Goal: Task Accomplishment & Management: Complete application form

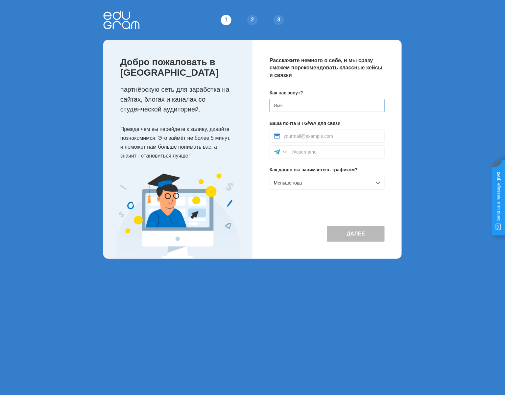
click at [302, 107] on input at bounding box center [326, 105] width 115 height 13
type input "b"
type input "t"
type input "test"
click at [312, 139] on div at bounding box center [326, 135] width 115 height 13
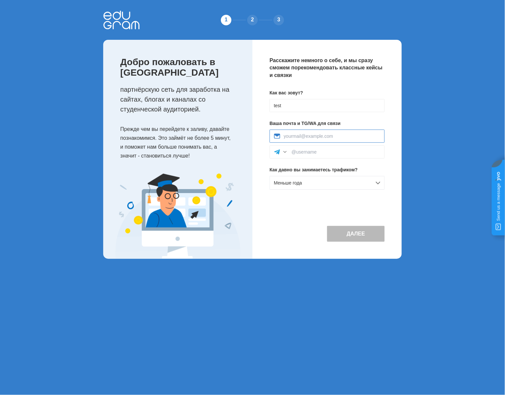
click at [312, 138] on input at bounding box center [332, 135] width 97 height 5
type input "test"
click at [305, 148] on div at bounding box center [326, 151] width 115 height 13
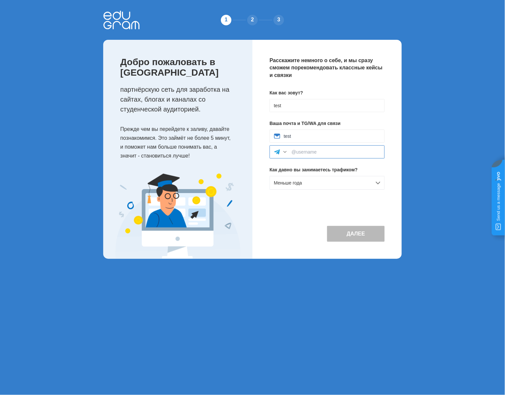
click at [308, 153] on input at bounding box center [336, 151] width 89 height 5
type input "test"
click at [379, 234] on button "Далее" at bounding box center [356, 234] width 58 height 16
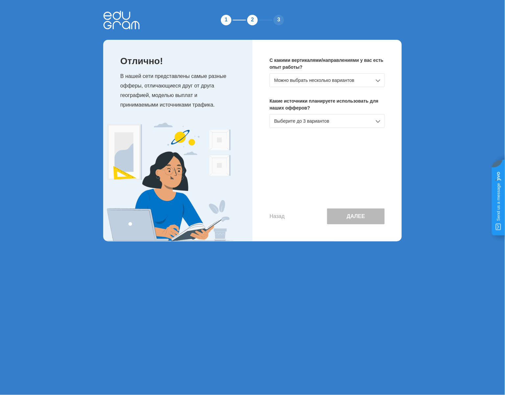
click at [314, 118] on div "Выберите до 3 вариантов" at bounding box center [326, 121] width 115 height 14
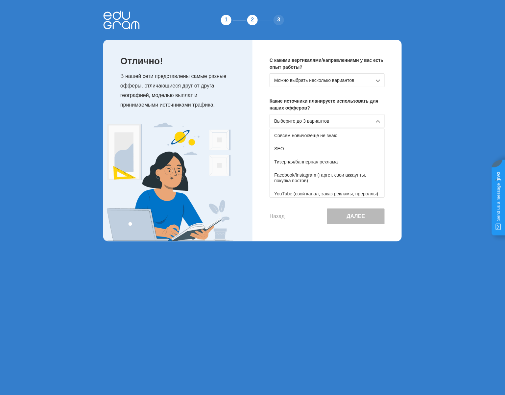
click at [300, 155] on div "SEO" at bounding box center [327, 148] width 114 height 13
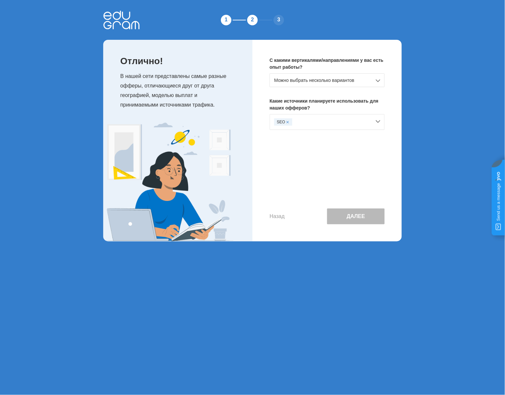
click at [335, 82] on div "Можно выбрать несколько вариантов" at bounding box center [326, 80] width 115 height 14
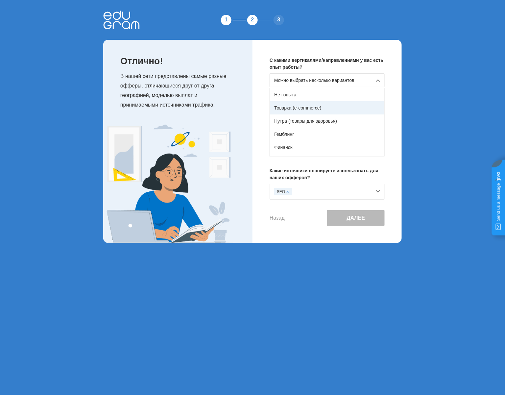
click at [321, 104] on div "Товарка (e-commerce)" at bounding box center [327, 107] width 114 height 13
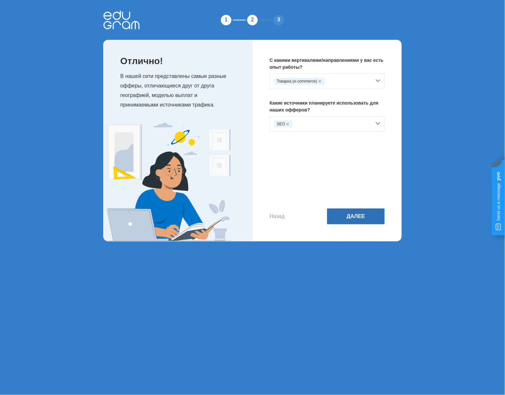
click at [359, 218] on button "Далее" at bounding box center [356, 216] width 58 height 16
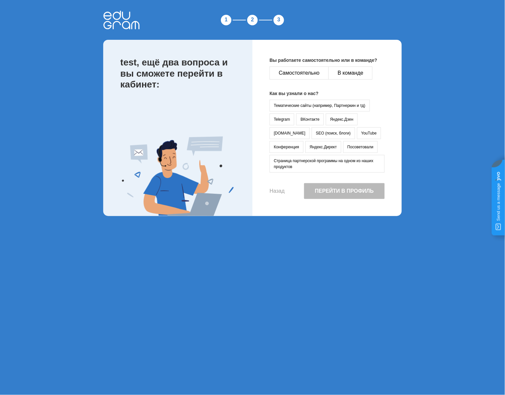
click at [314, 66] on div "Вы работаете самостоятельно или в команде? Самостоятельно В команде Как вы узна…" at bounding box center [326, 128] width 149 height 176
click at [314, 69] on button "Самостоятельно" at bounding box center [298, 72] width 59 height 13
click at [315, 115] on button "ВКонтакте" at bounding box center [310, 119] width 28 height 12
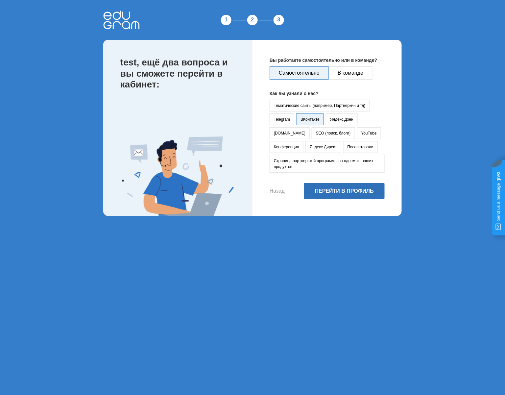
drag, startPoint x: 351, startPoint y: 177, endPoint x: 340, endPoint y: 186, distance: 14.2
click at [340, 186] on div "Вы работаете самостоятельно или в команде? Самостоятельно В команде Как вы узна…" at bounding box center [326, 128] width 149 height 176
click at [340, 186] on button "Перейти в профиль" at bounding box center [344, 191] width 81 height 16
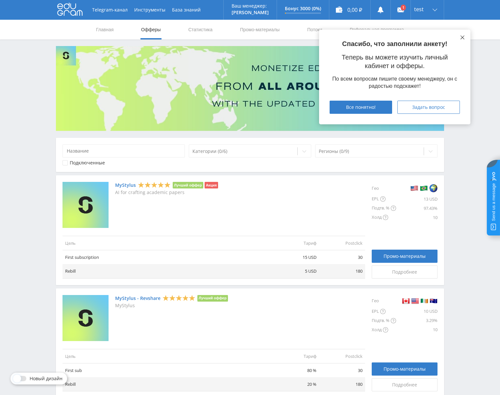
click at [460, 39] on div "Спасибо, что заполнили анкету! Теперь вы можете изучить личный кабинет и офферы…" at bounding box center [394, 77] width 151 height 95
click at [460, 39] on icon at bounding box center [462, 37] width 4 height 4
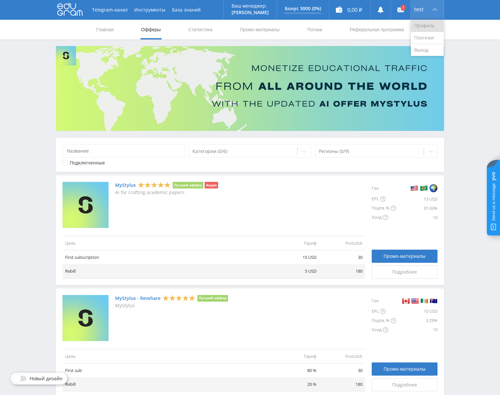
click at [423, 25] on link "Профиль" at bounding box center [426, 26] width 33 height 12
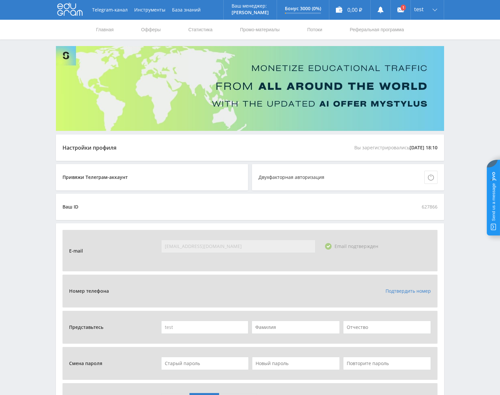
click at [407, 291] on link "Подтвердить номер" at bounding box center [407, 291] width 45 height 6
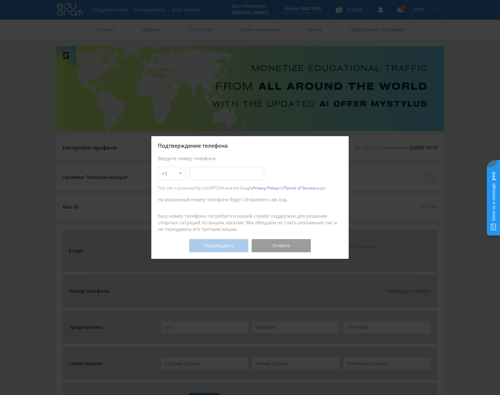
click at [209, 179] on input "text" at bounding box center [226, 173] width 75 height 13
type input "[PHONE_NUMBER]"
click at [227, 242] on button "Подтвердить" at bounding box center [218, 245] width 59 height 13
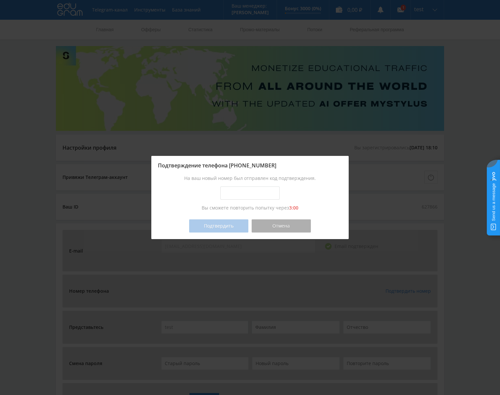
click at [293, 231] on button "Отмена" at bounding box center [280, 225] width 59 height 13
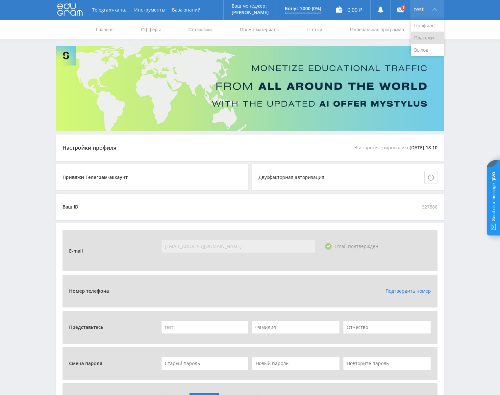
click at [426, 32] on link "Платежи" at bounding box center [426, 38] width 33 height 12
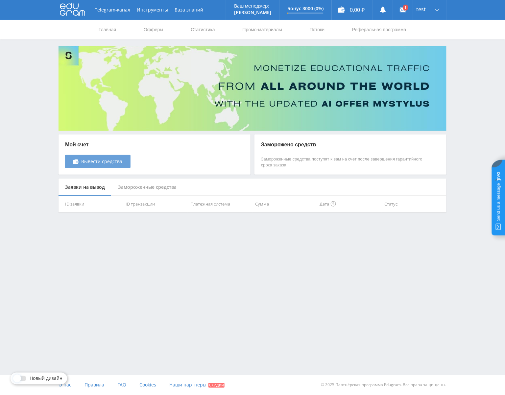
click at [117, 157] on link "Вывести средства" at bounding box center [97, 161] width 65 height 13
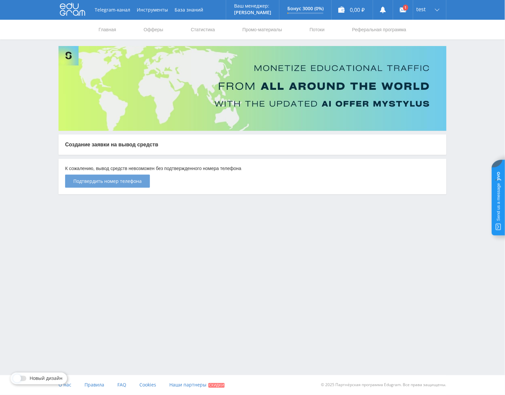
click at [121, 180] on span "Подтвердить номер телефона" at bounding box center [107, 180] width 68 height 5
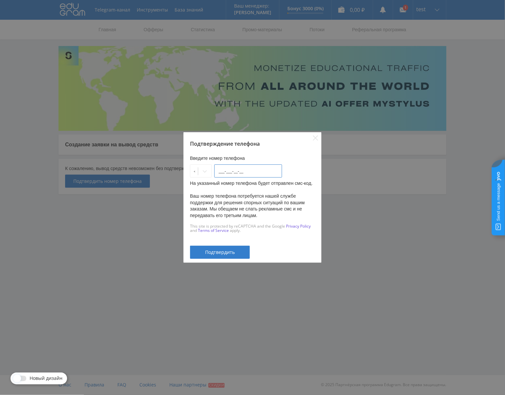
click at [234, 173] on input "___-___-__-__" at bounding box center [248, 170] width 68 height 13
type input "555-555-55-55"
click at [225, 249] on span "Подтвердить" at bounding box center [220, 251] width 30 height 5
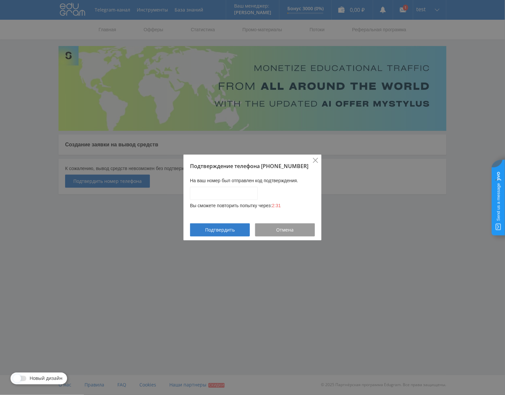
click at [317, 162] on icon "Close" at bounding box center [315, 160] width 5 height 5
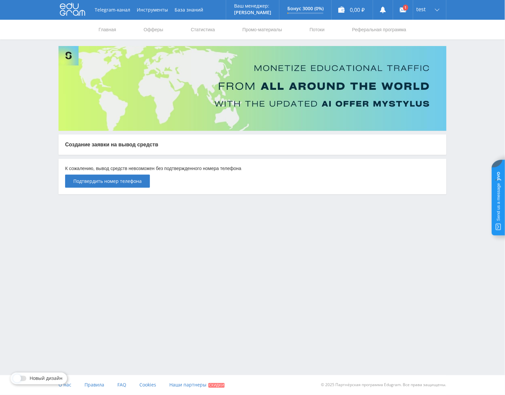
click at [20, 379] on span at bounding box center [17, 378] width 8 height 8
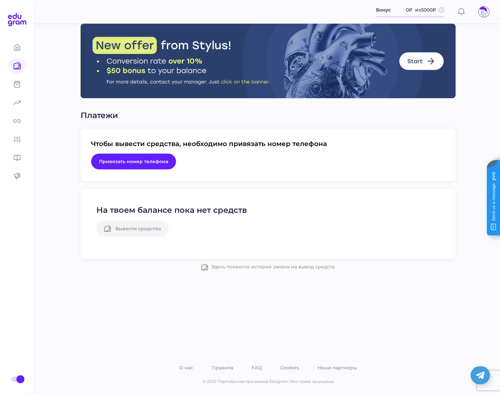
click at [112, 157] on button "Привязать номер телефона" at bounding box center [133, 161] width 85 height 16
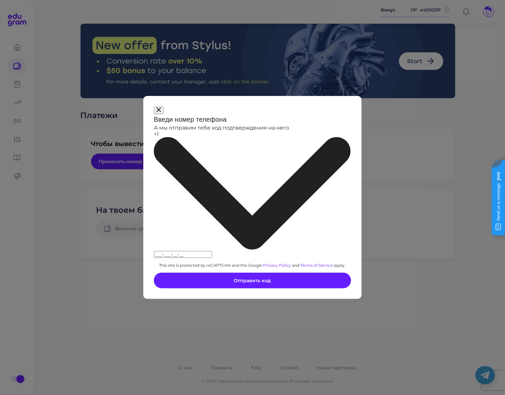
click at [212, 251] on input "___-___-__-__" at bounding box center [183, 254] width 58 height 7
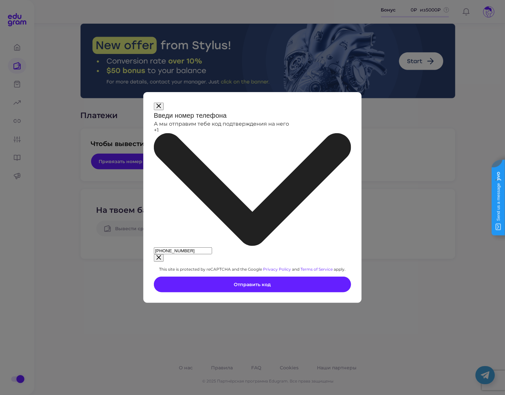
type input "555-555-55-55"
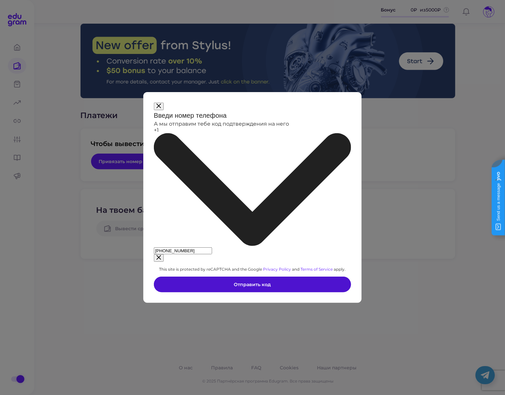
click at [271, 276] on button "Отправить код" at bounding box center [252, 284] width 197 height 16
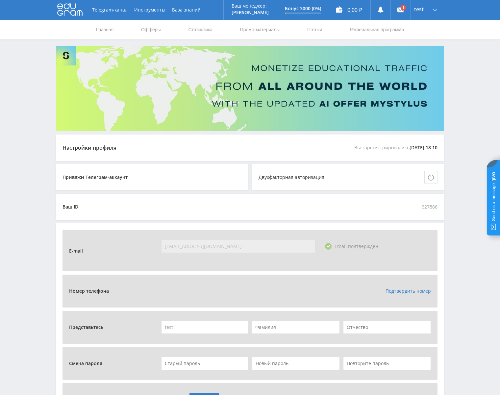
click at [69, 11] on icon at bounding box center [69, 9] width 25 height 13
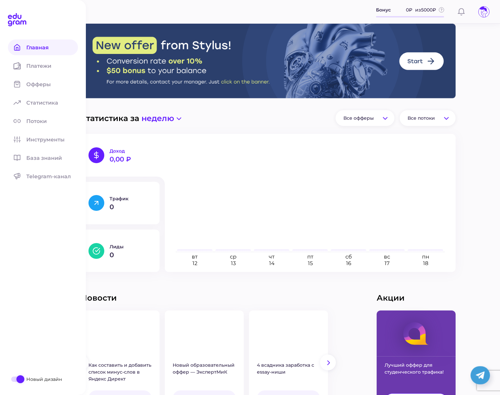
click at [18, 379] on span at bounding box center [20, 379] width 8 height 8
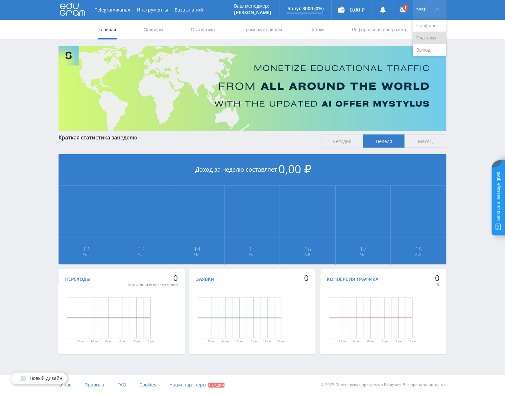
click at [425, 35] on link "Платежи" at bounding box center [429, 38] width 33 height 12
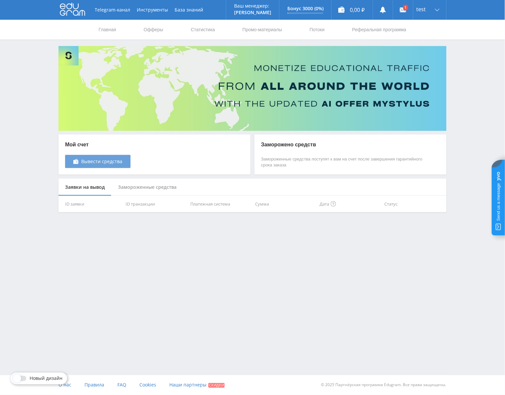
click at [96, 160] on span "Вывести средства" at bounding box center [101, 161] width 41 height 5
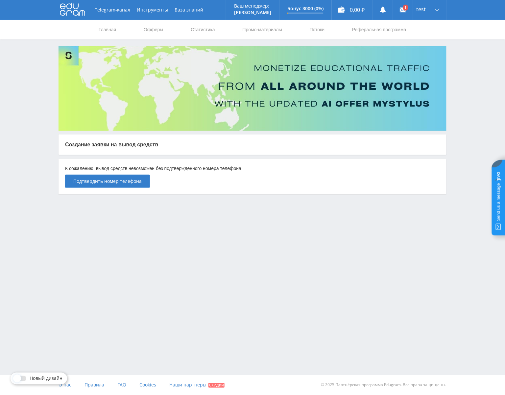
click at [17, 376] on span at bounding box center [17, 378] width 8 height 8
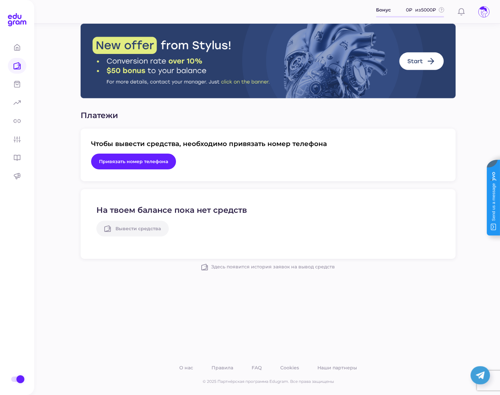
click at [136, 227] on div "Вывести средства" at bounding box center [178, 229] width 164 height 16
click at [137, 162] on span "Привязать номер телефона" at bounding box center [133, 161] width 69 height 6
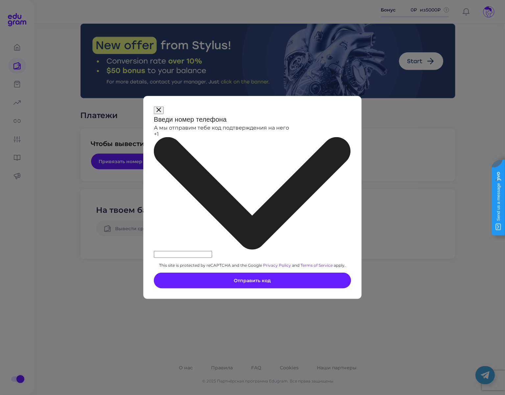
type input "___-___-__-__"
click at [212, 251] on input "___-___-__-__" at bounding box center [183, 254] width 58 height 7
click at [164, 114] on button at bounding box center [159, 110] width 10 height 8
